Goal: Find specific page/section: Find specific page/section

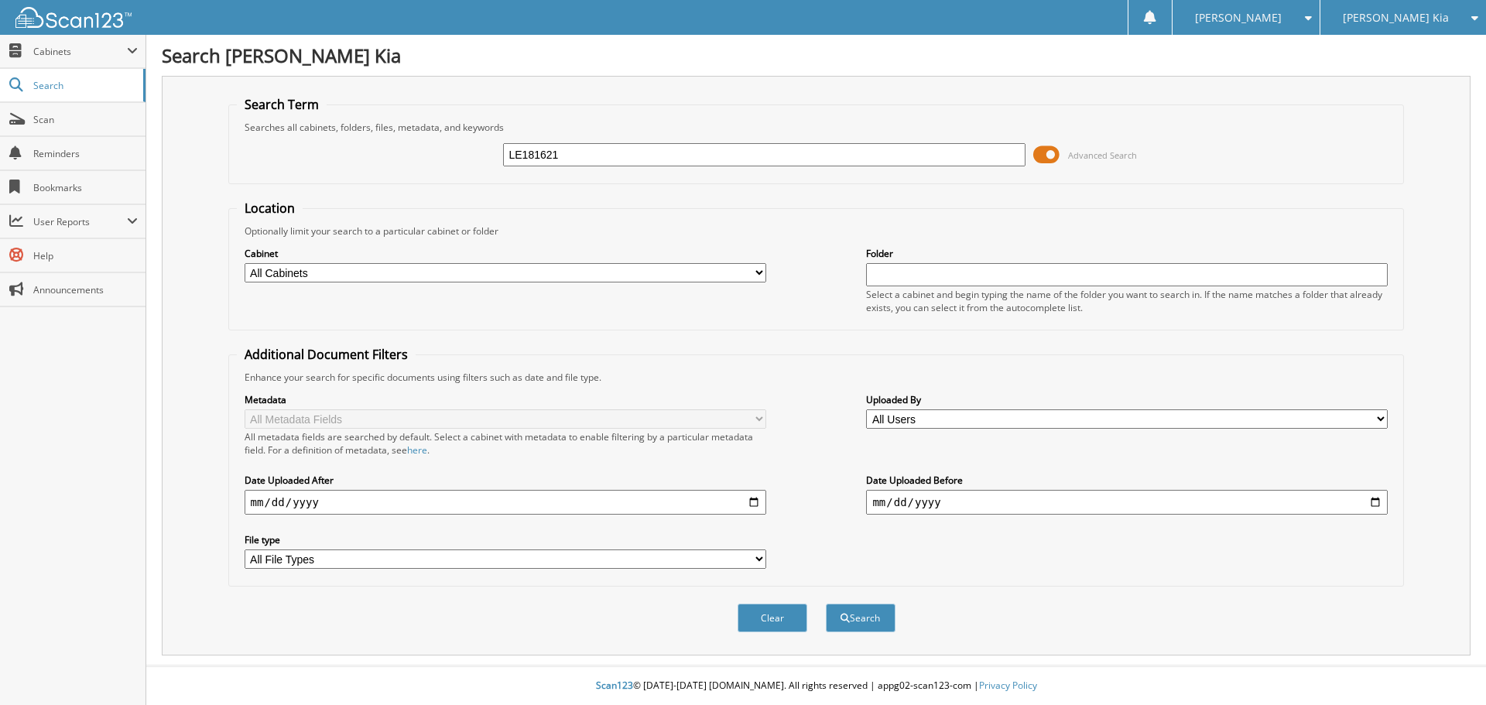
type input "LE181621"
click at [826, 604] on button "Search" at bounding box center [861, 618] width 70 height 29
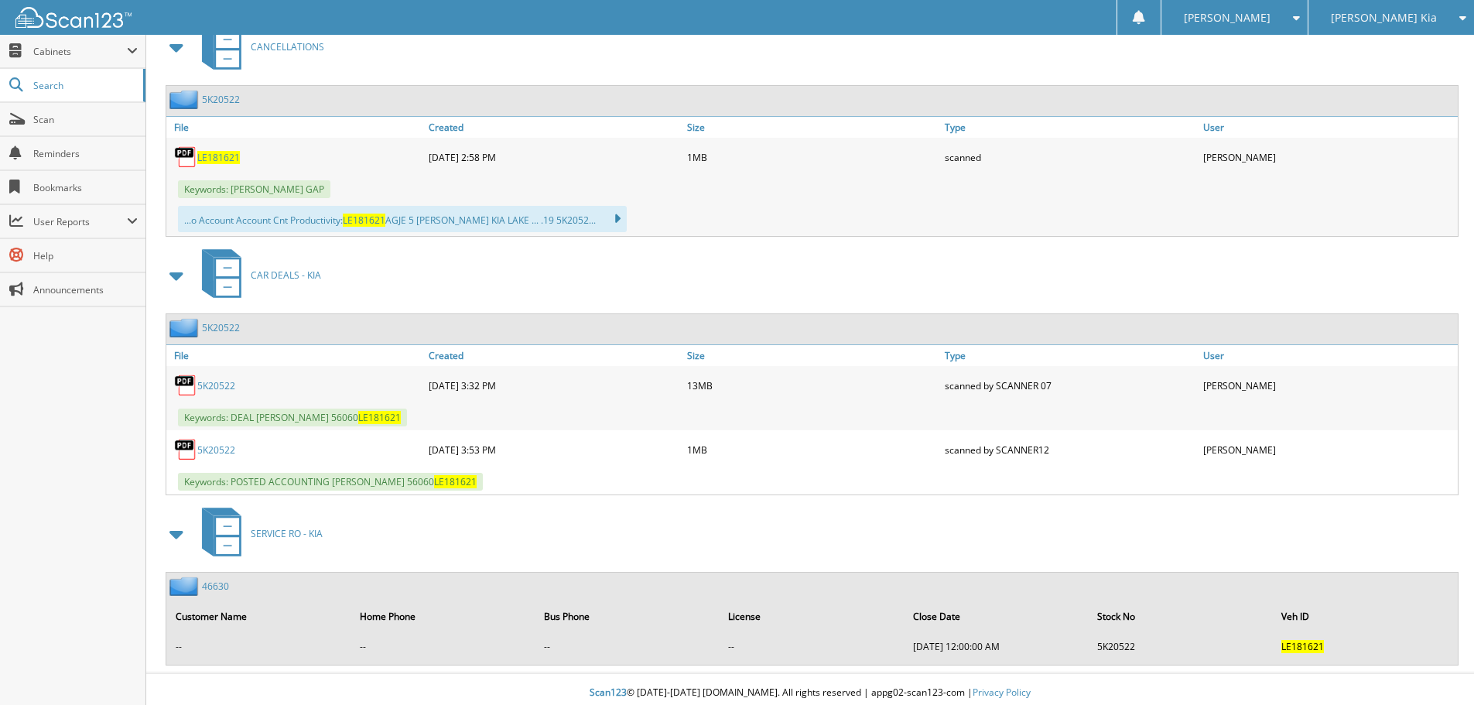
scroll to position [709, 0]
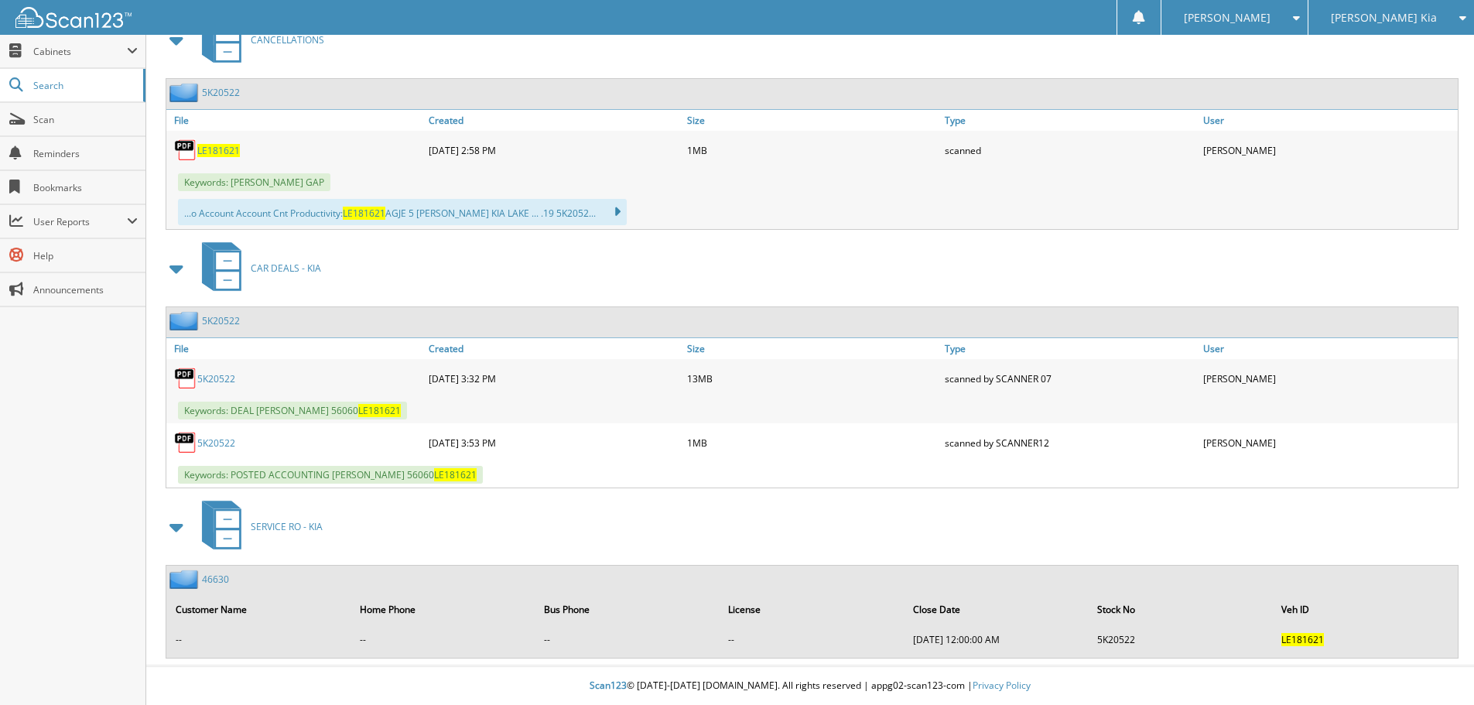
click at [227, 444] on link "5K20522" at bounding box center [216, 442] width 38 height 13
click at [224, 373] on link "5K20522" at bounding box center [216, 378] width 38 height 13
click at [94, 88] on span "Search" at bounding box center [84, 85] width 102 height 13
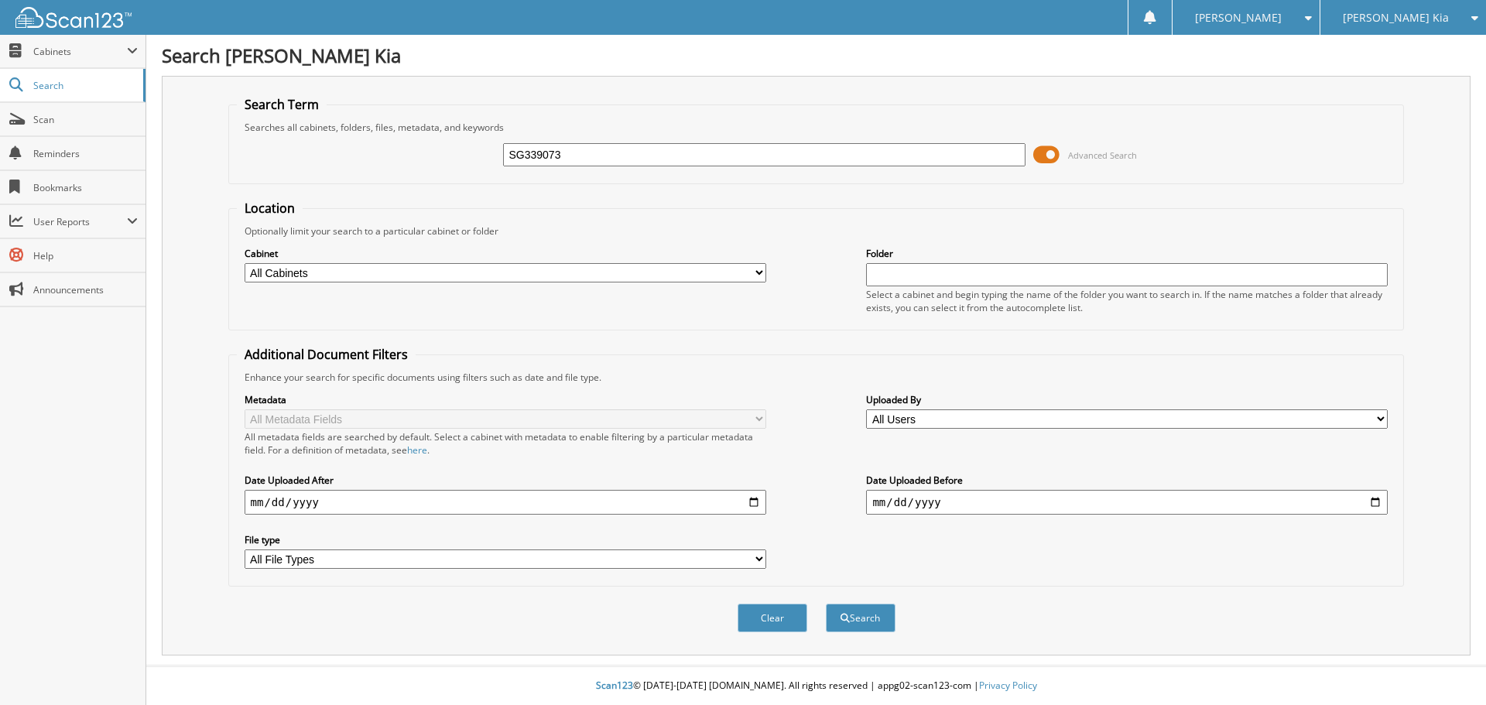
type input "SG339073"
click at [826, 604] on button "Search" at bounding box center [861, 618] width 70 height 29
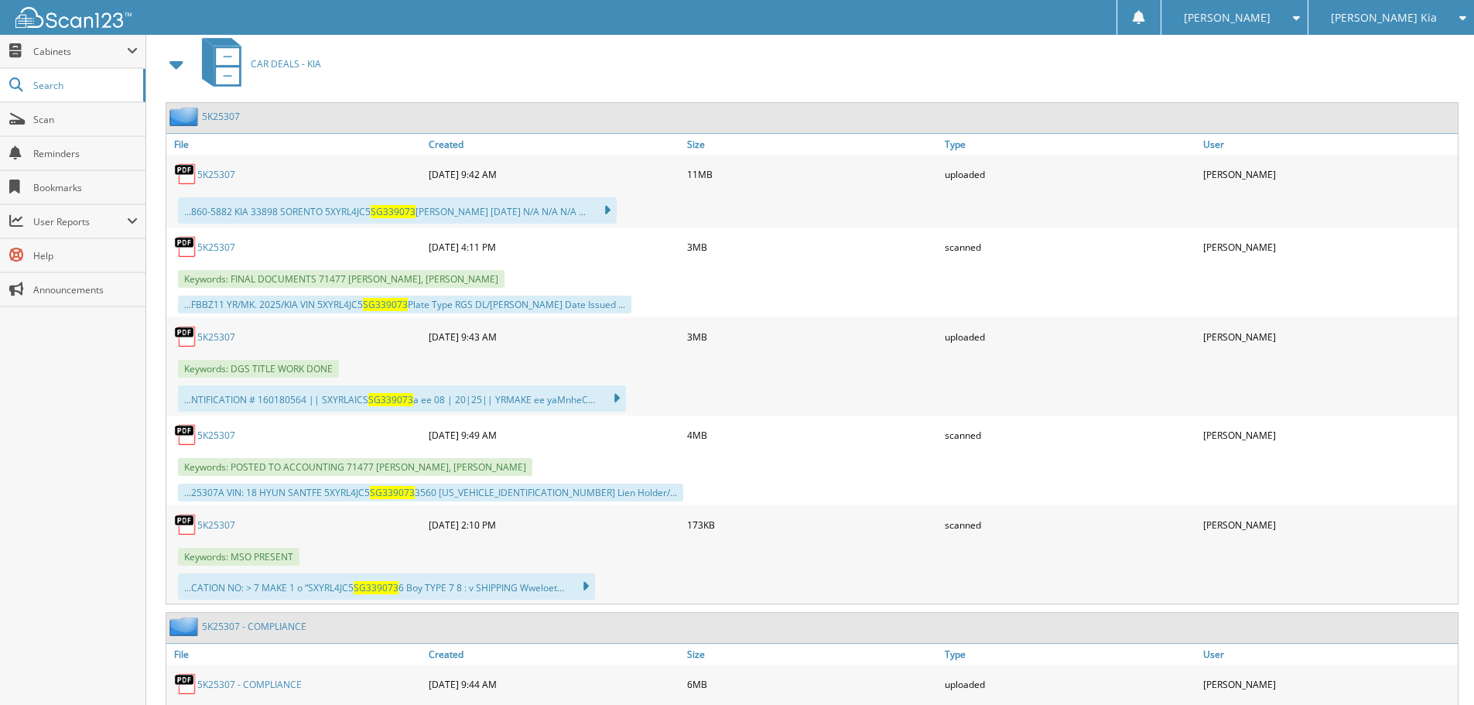
scroll to position [696, 0]
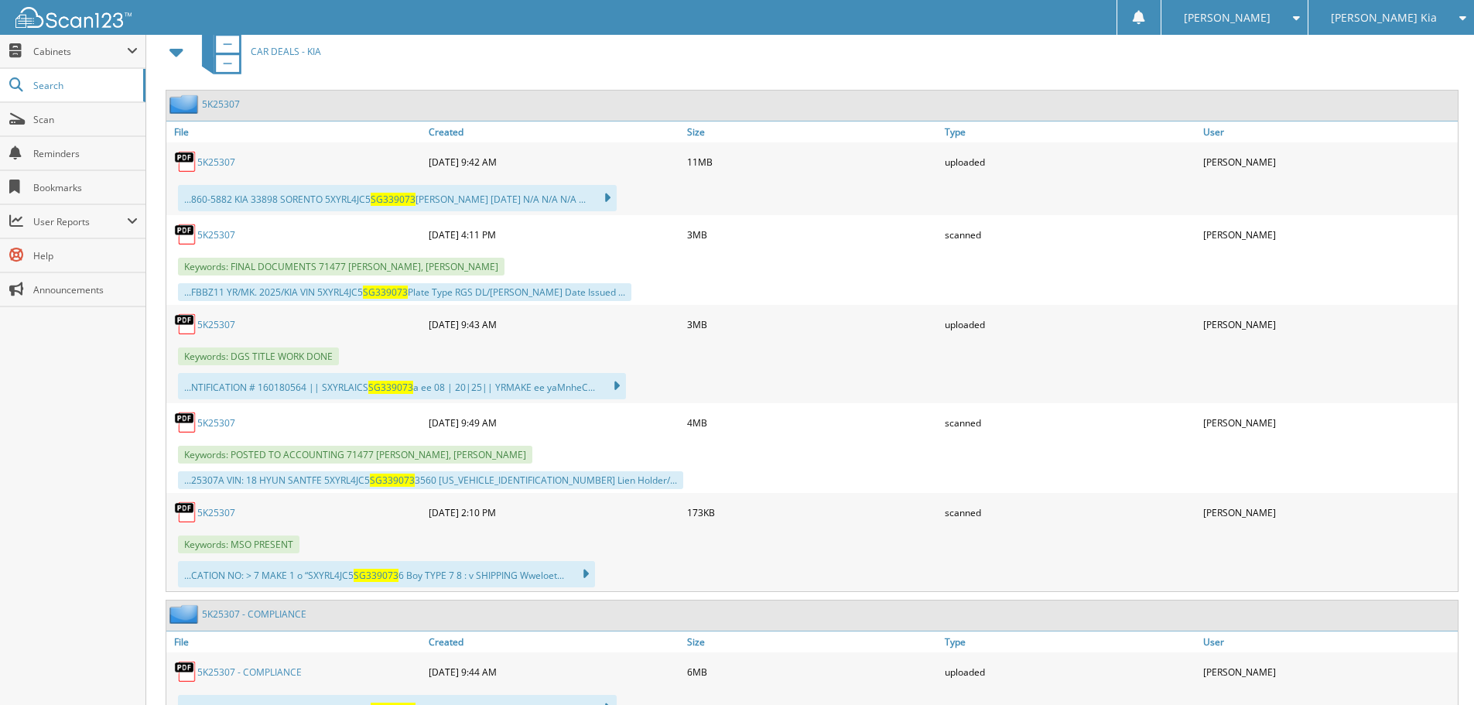
click at [222, 419] on link "5K25307" at bounding box center [216, 422] width 38 height 13
click at [223, 166] on link "5K25307" at bounding box center [216, 162] width 38 height 13
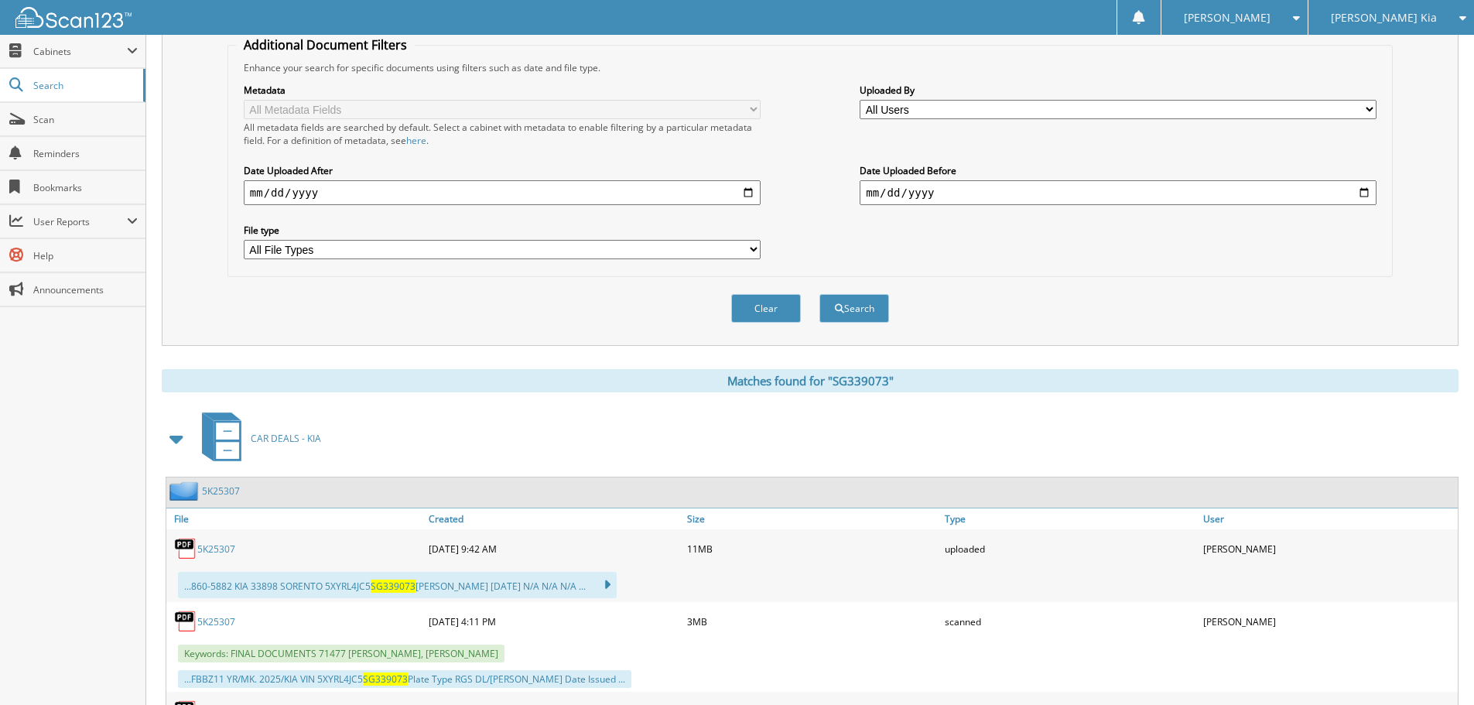
scroll to position [0, 0]
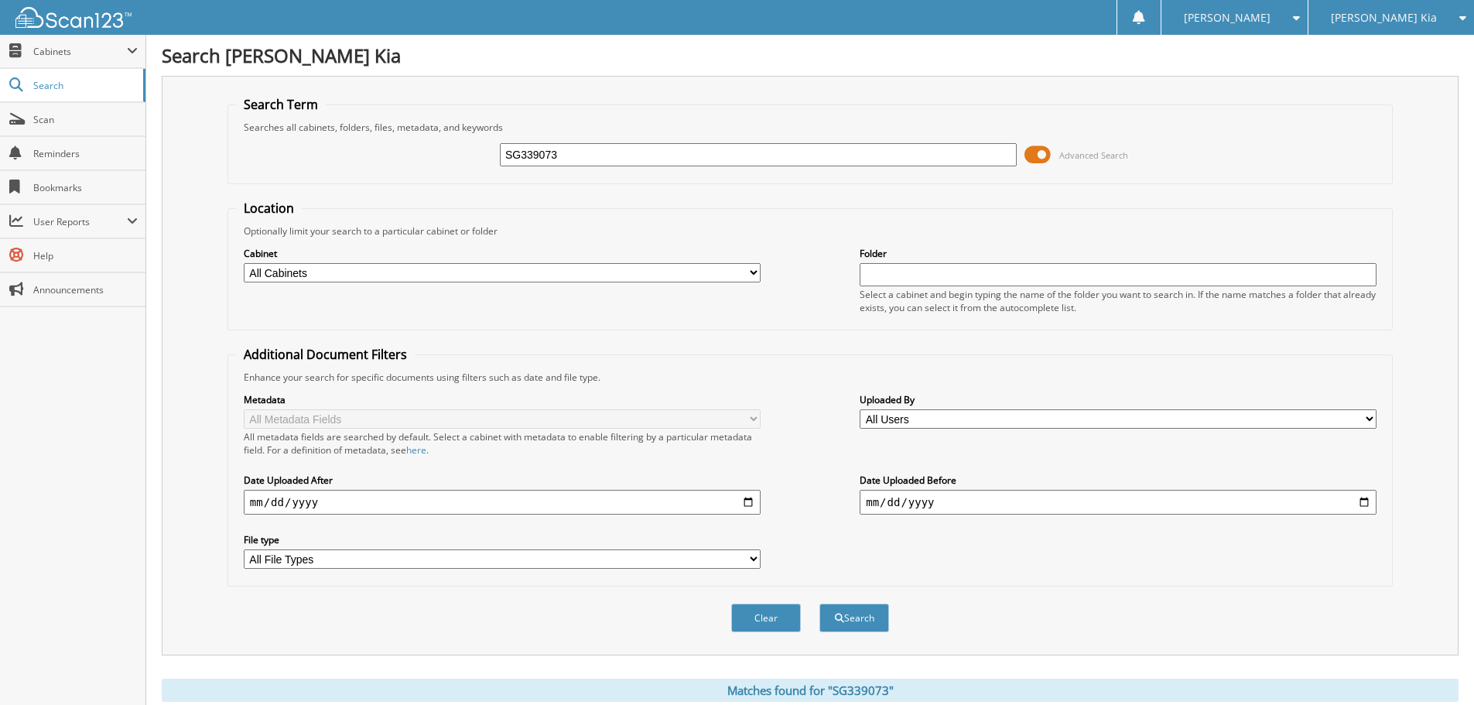
click at [1456, 29] on div "[PERSON_NAME] Kia" at bounding box center [1391, 17] width 150 height 35
click at [1388, 49] on link "[PERSON_NAME] Chevrolet of [GEOGRAPHIC_DATA]" at bounding box center [1391, 63] width 166 height 56
